Goal: Transaction & Acquisition: Subscribe to service/newsletter

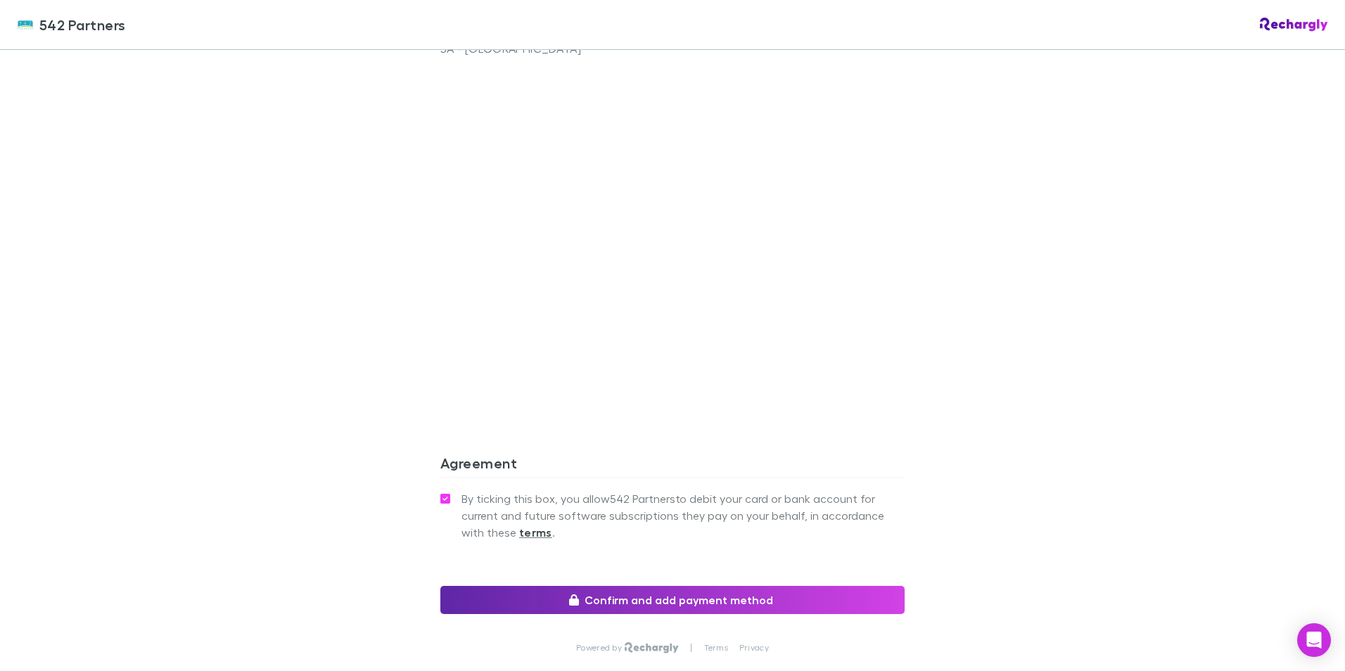
scroll to position [1119, 0]
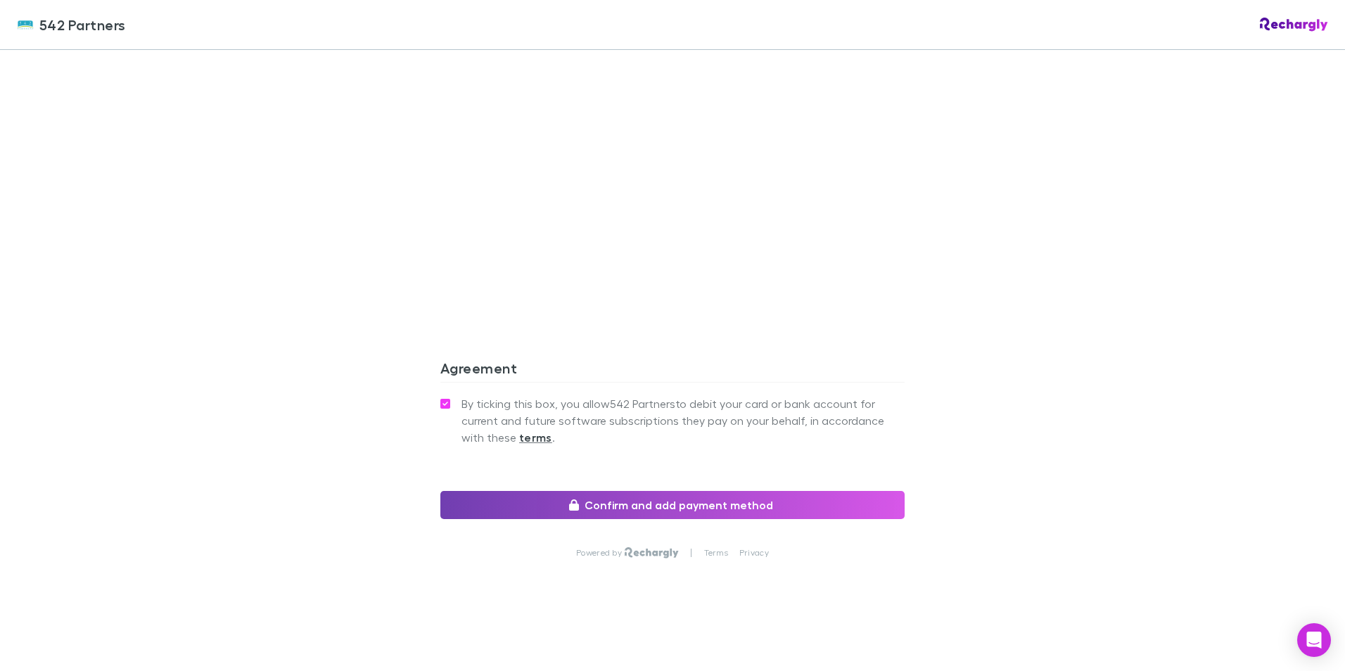
click at [649, 504] on button "Confirm and add payment method" at bounding box center [672, 505] width 464 height 28
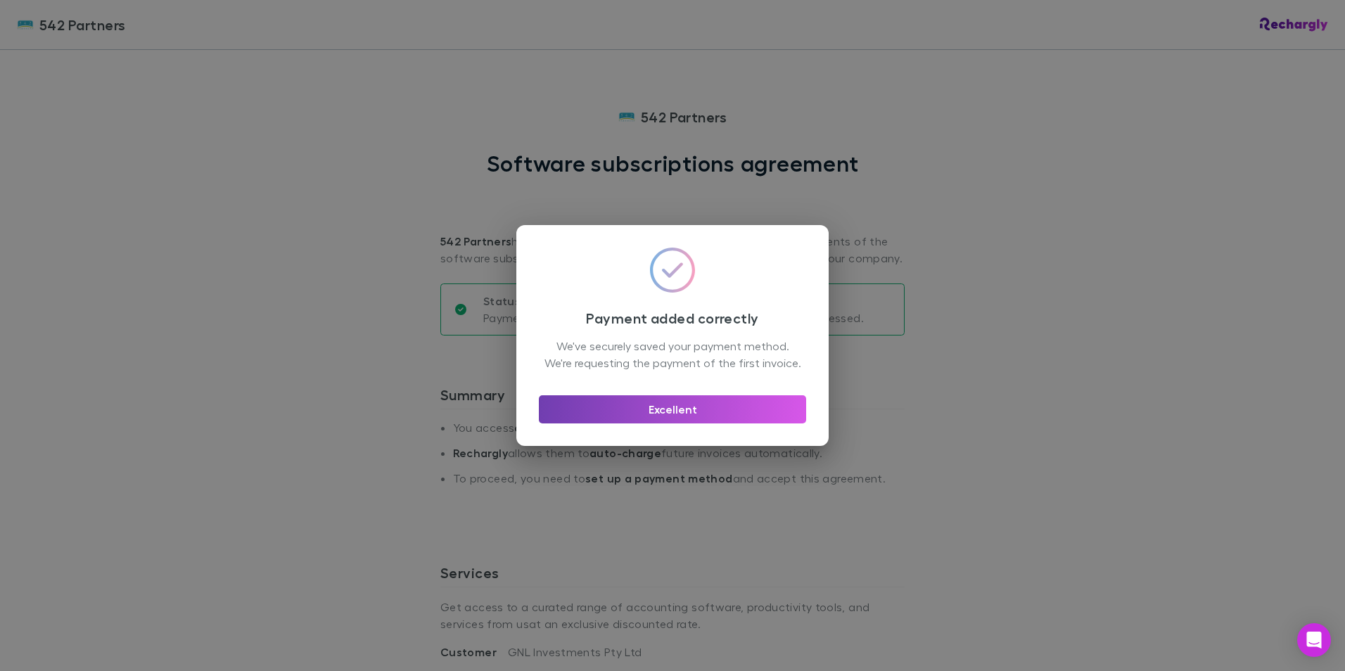
click at [685, 422] on button "Excellent" at bounding box center [672, 409] width 267 height 28
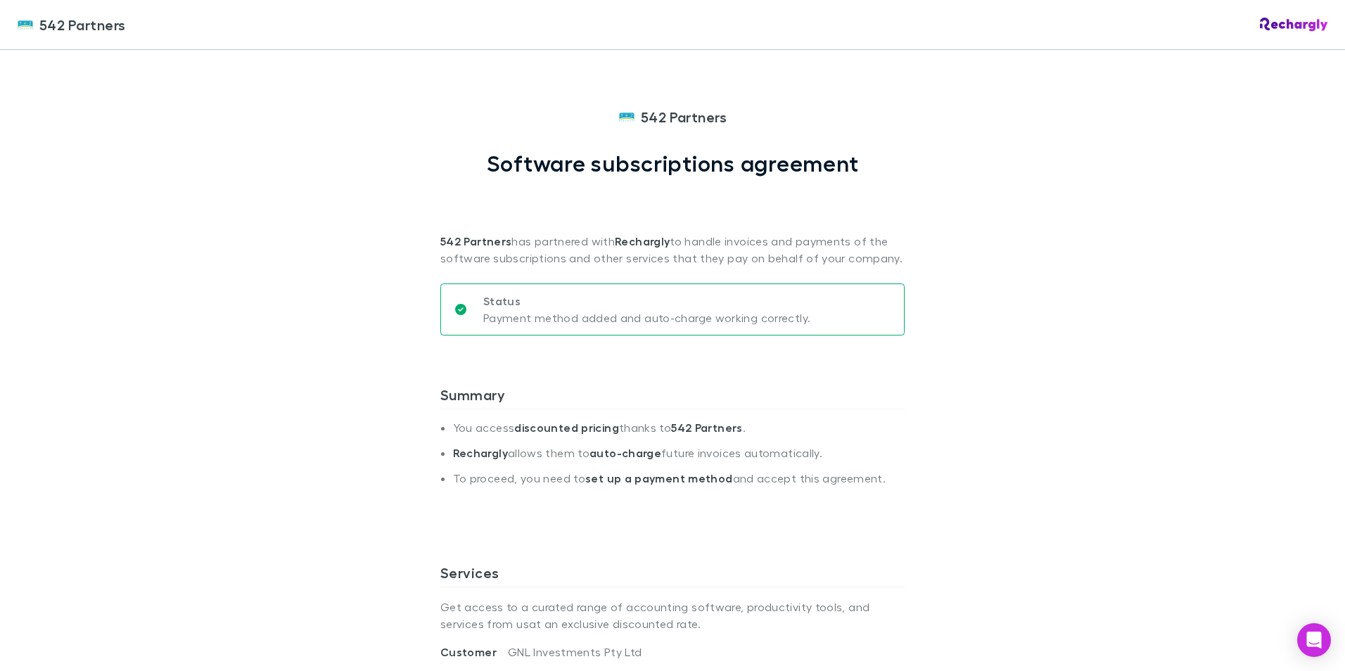
click at [964, 467] on div "542 Partners 542 Partners Software subscriptions agreement 542 Partners has par…" at bounding box center [672, 335] width 1345 height 671
click at [599, 376] on div "Summary You access discounted pricing thanks to 542 Partners . Rechargly allows…" at bounding box center [672, 458] width 464 height 189
